Goal: Information Seeking & Learning: Learn about a topic

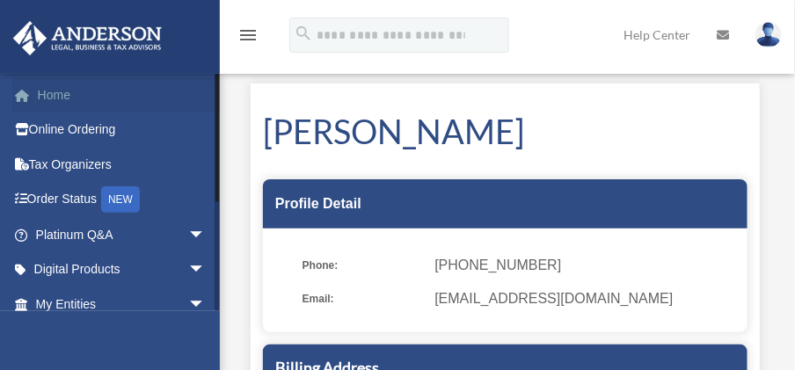
click at [63, 99] on link "Home" at bounding box center [122, 94] width 220 height 35
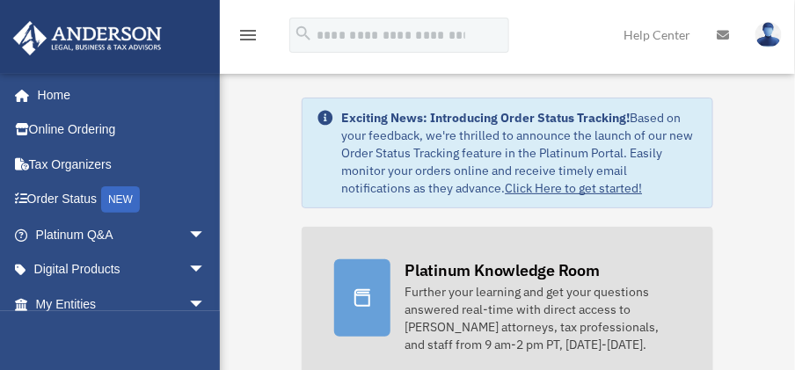
click at [371, 292] on icon at bounding box center [362, 298] width 21 height 21
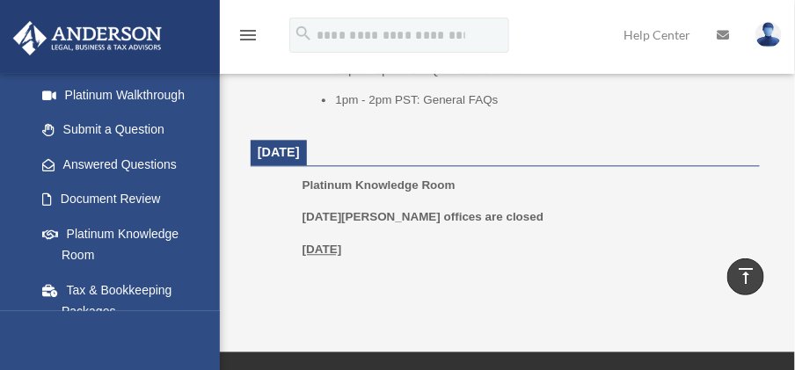
scroll to position [211, 0]
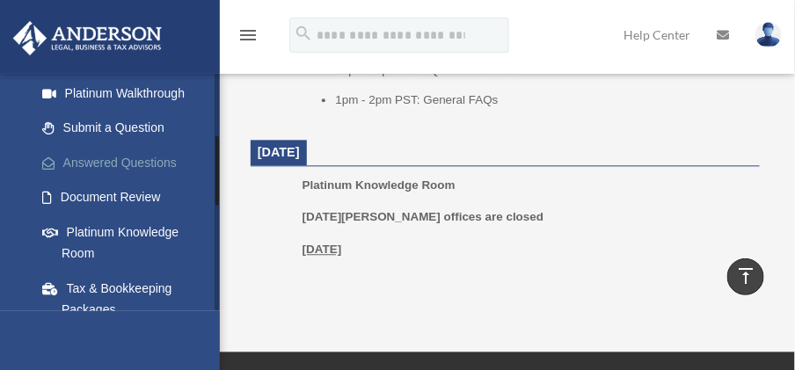
click at [150, 169] on link "Answered Questions" at bounding box center [129, 162] width 208 height 35
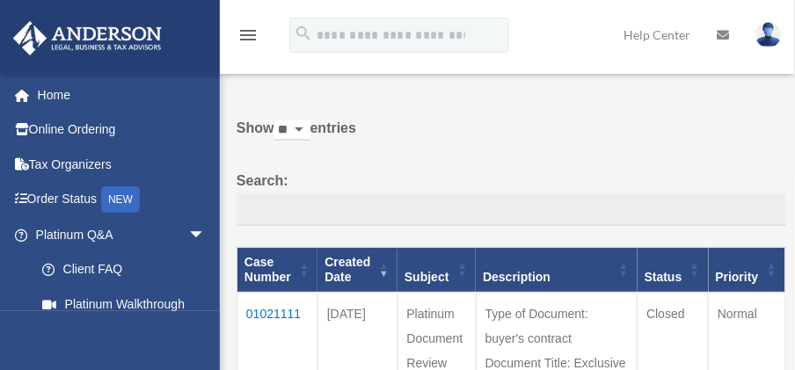
scroll to position [62, 0]
